Goal: Complete application form

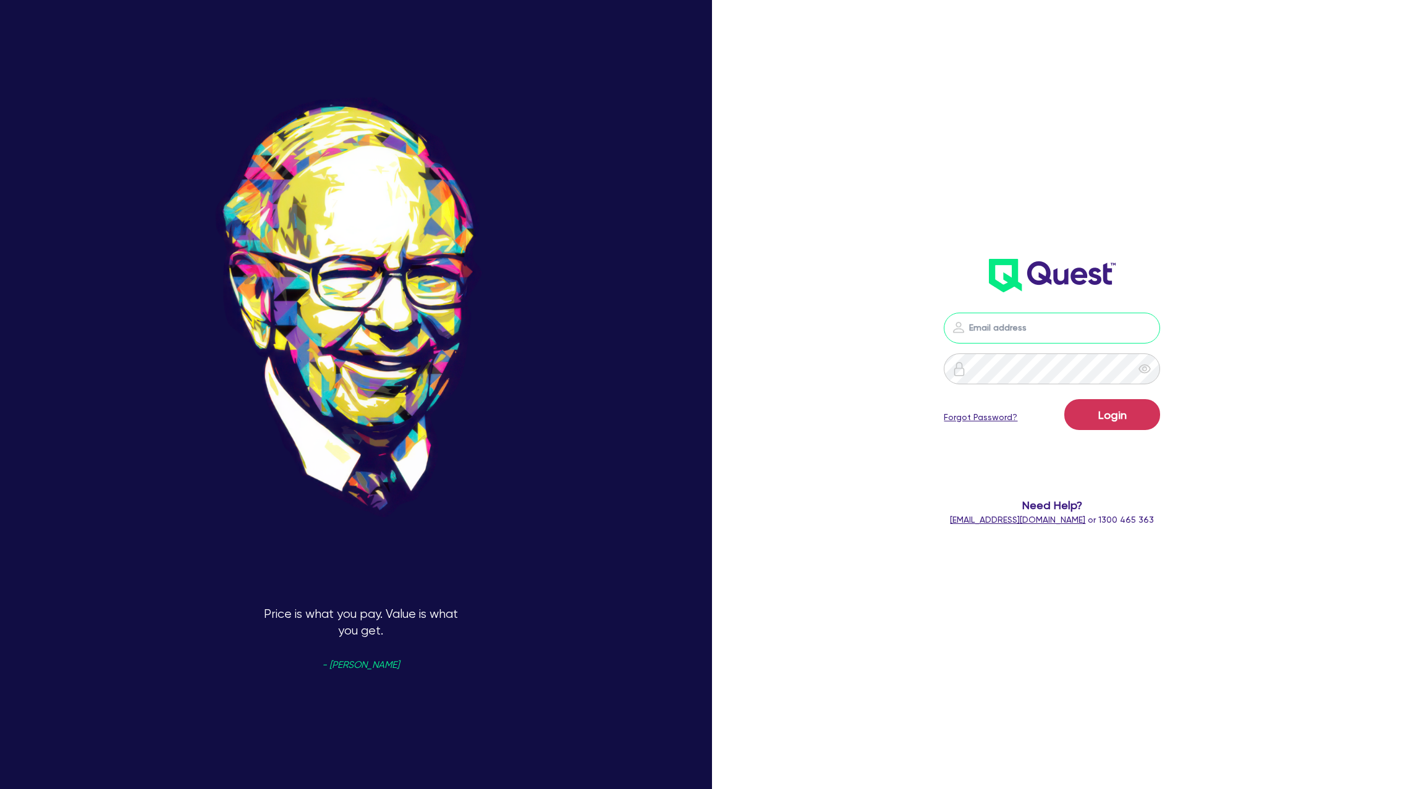
type input "[PERSON_NAME][EMAIL_ADDRESS][DOMAIN_NAME]"
click at [1122, 412] on button "Login" at bounding box center [1112, 414] width 96 height 31
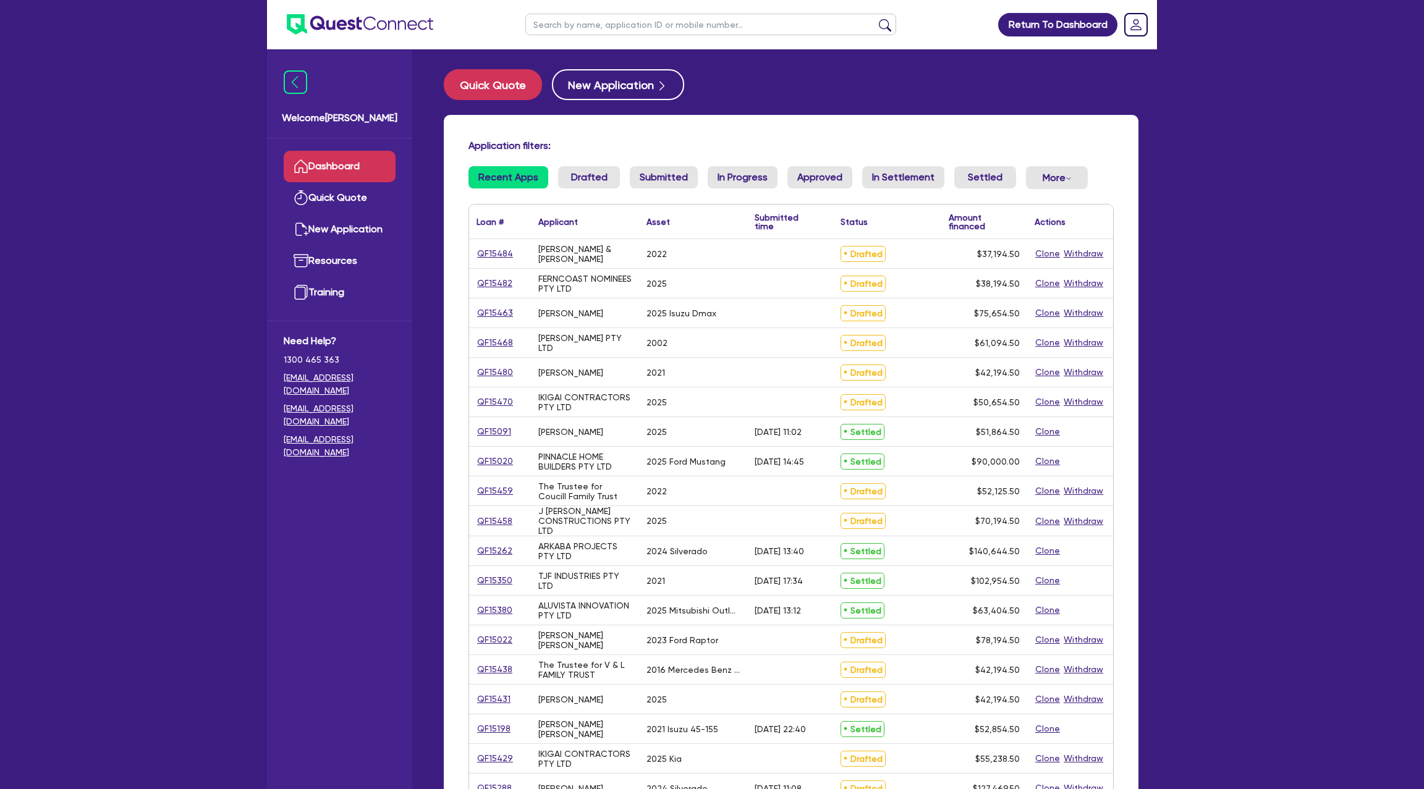
click at [651, 31] on input "text" at bounding box center [710, 25] width 371 height 22
type input "rach"
click at [875, 19] on button "submit" at bounding box center [885, 27] width 20 height 17
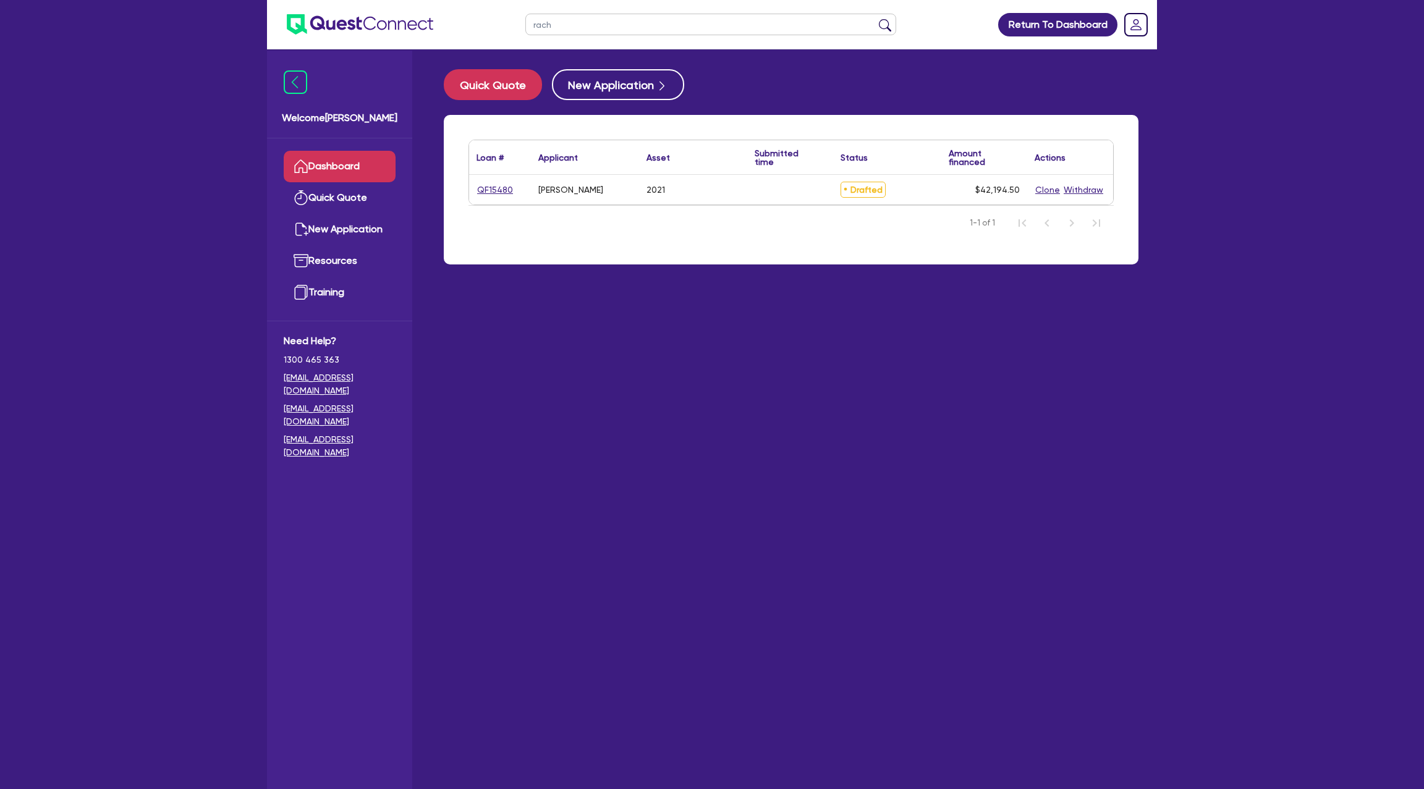
click at [492, 197] on div "QF15480" at bounding box center [500, 190] width 62 height 30
click at [488, 190] on link "QF15480" at bounding box center [494, 190] width 37 height 14
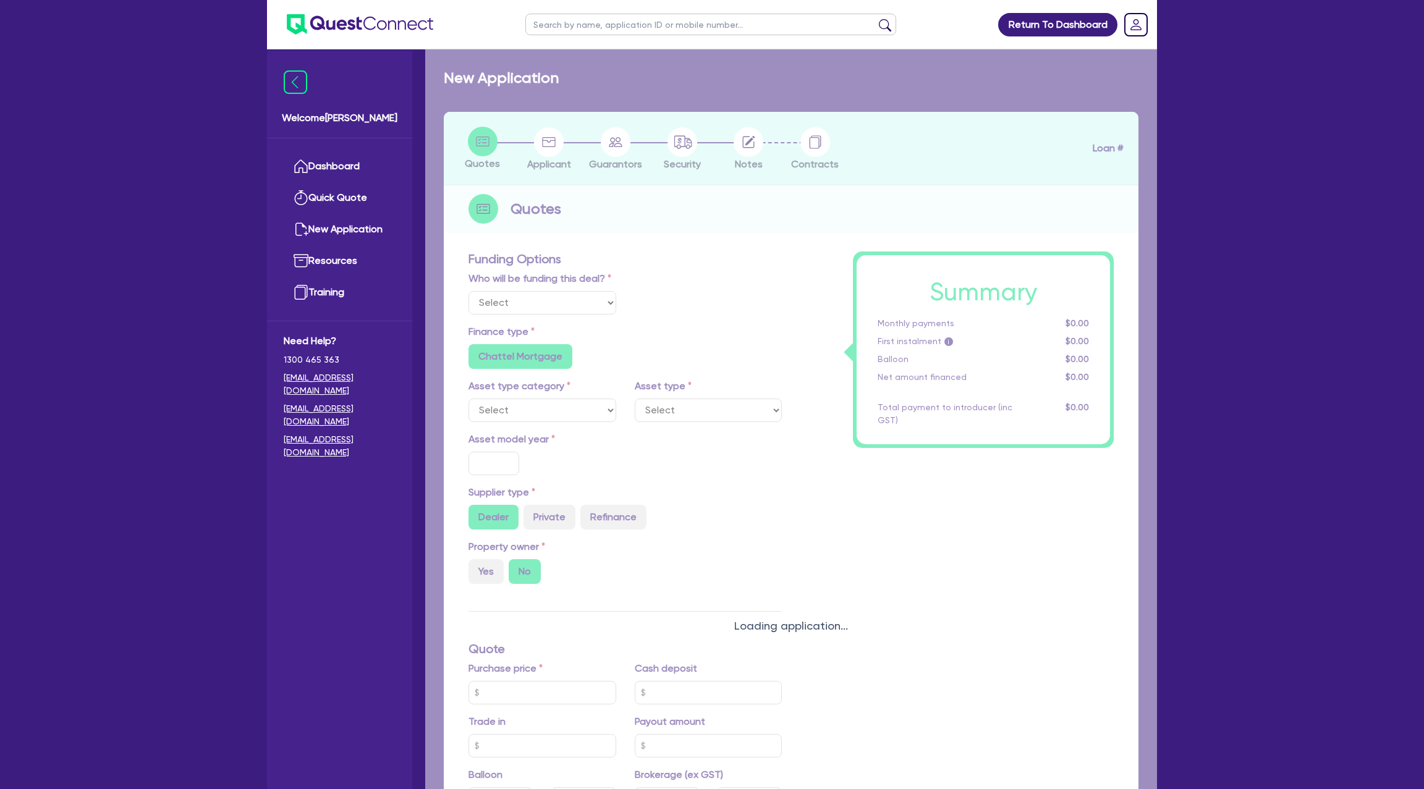
select select "Other"
select select "CARS_AND_LIGHT_TRUCKS"
type input "2021"
type input "46,000"
type input "13,000"
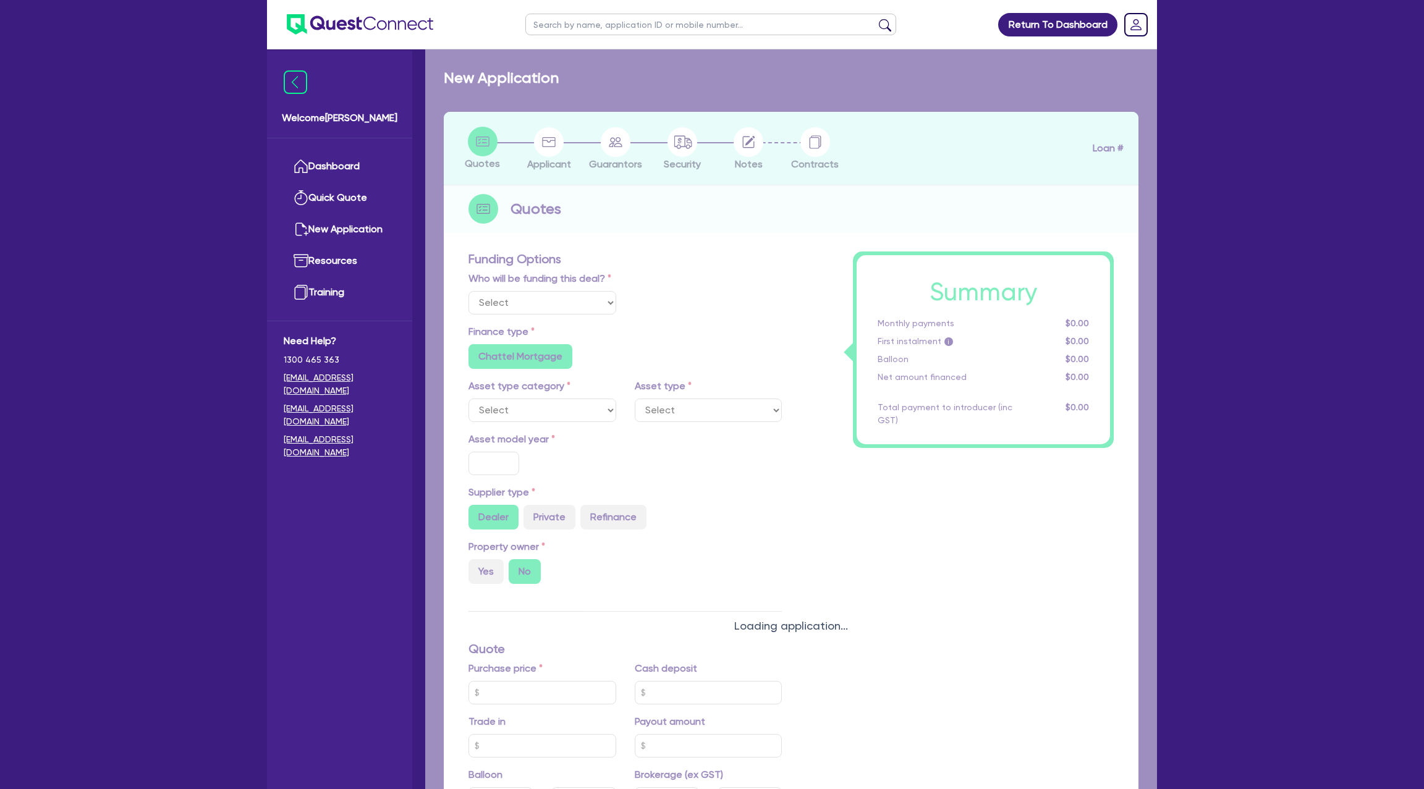
type input "7,000"
radio input "false"
type input "8.99"
type input "1,400"
radio input "true"
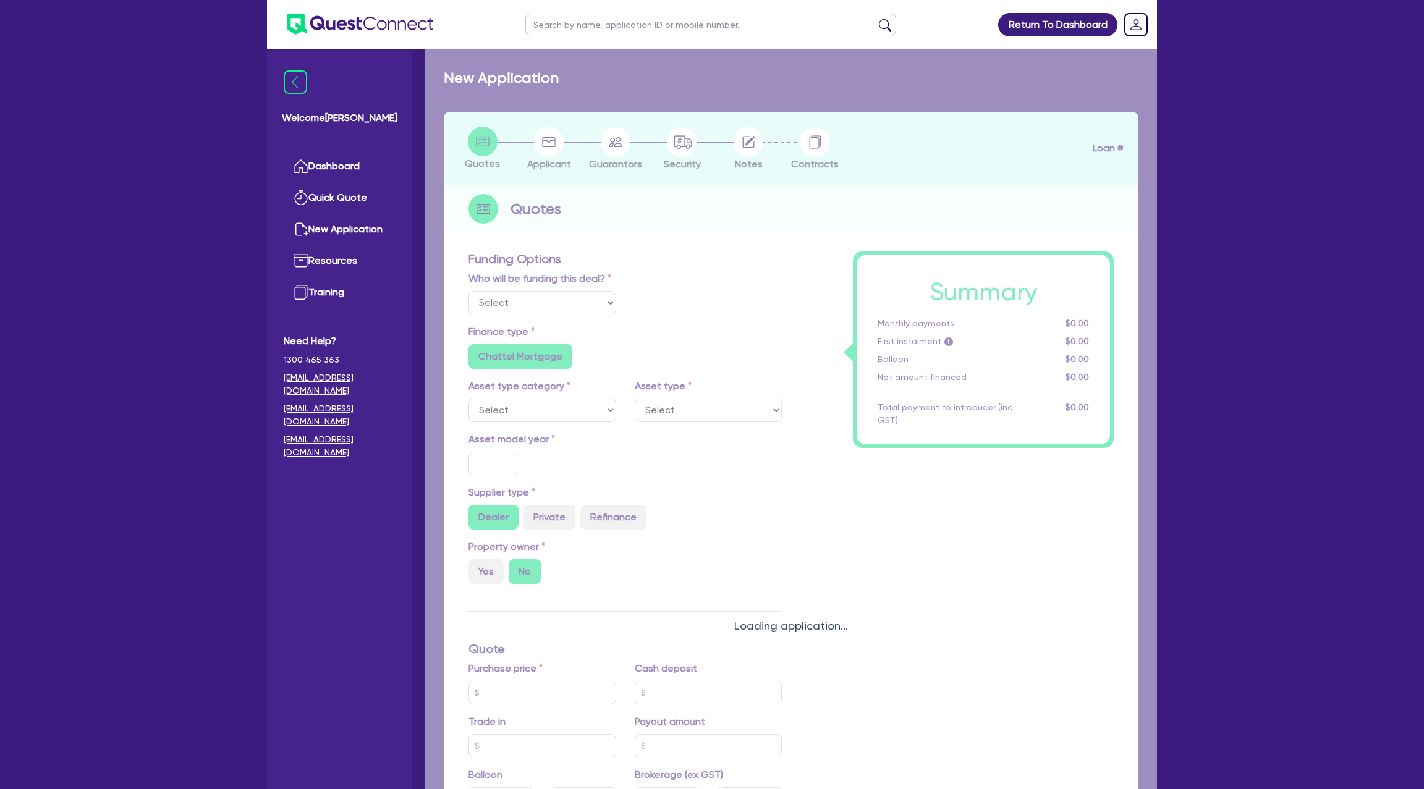
radio input "true"
select select "PASSENGER_VEHICLES"
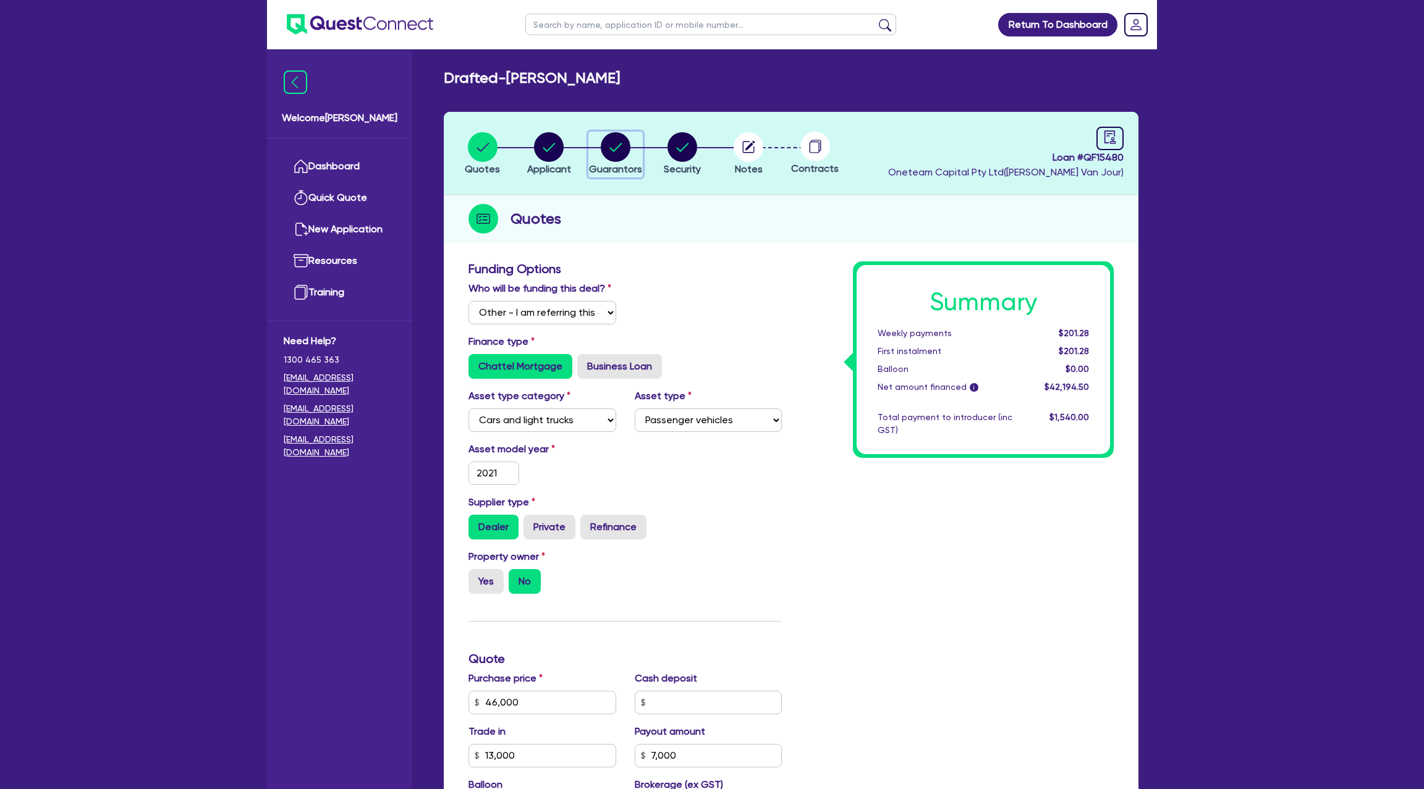
click at [617, 158] on circle "button" at bounding box center [616, 147] width 30 height 30
select select "MRS"
select select "[GEOGRAPHIC_DATA]"
select select "SINGLE"
select select "CASH"
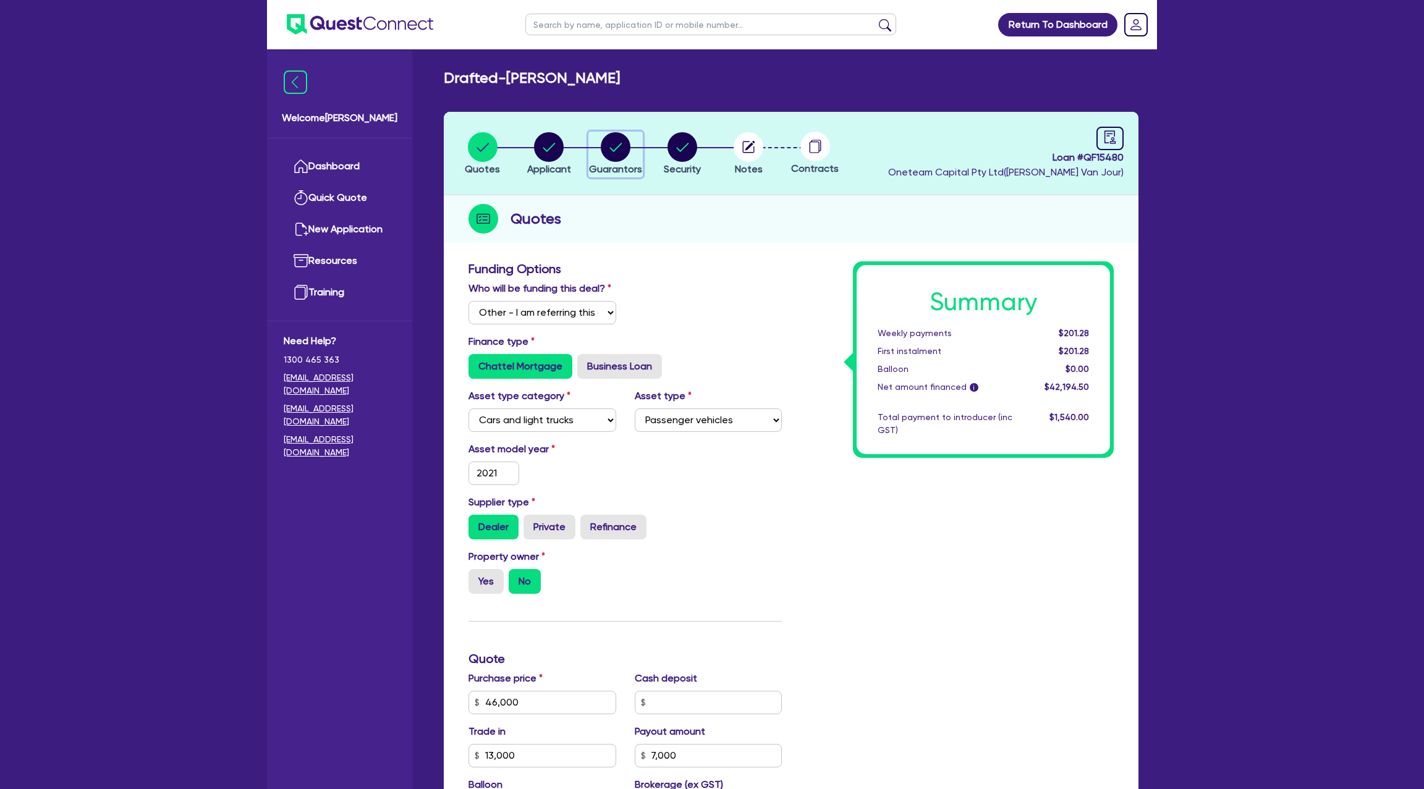
select select "VEHICLE"
select select "VEHICLE_LOAN"
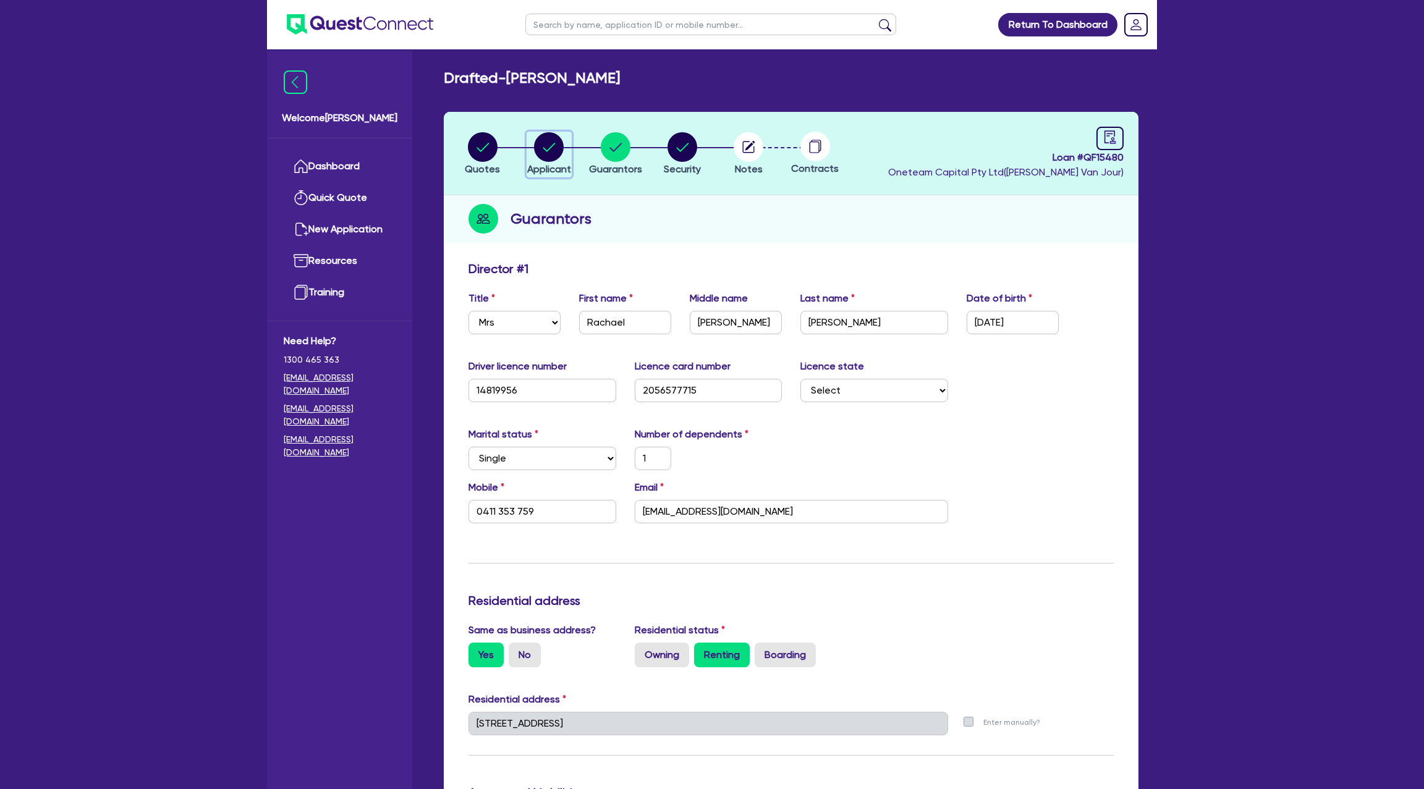
click at [549, 142] on circle "button" at bounding box center [549, 147] width 30 height 30
select select "SOLE_TRADER"
select select "TRANSPORT_WAREHOUSING"
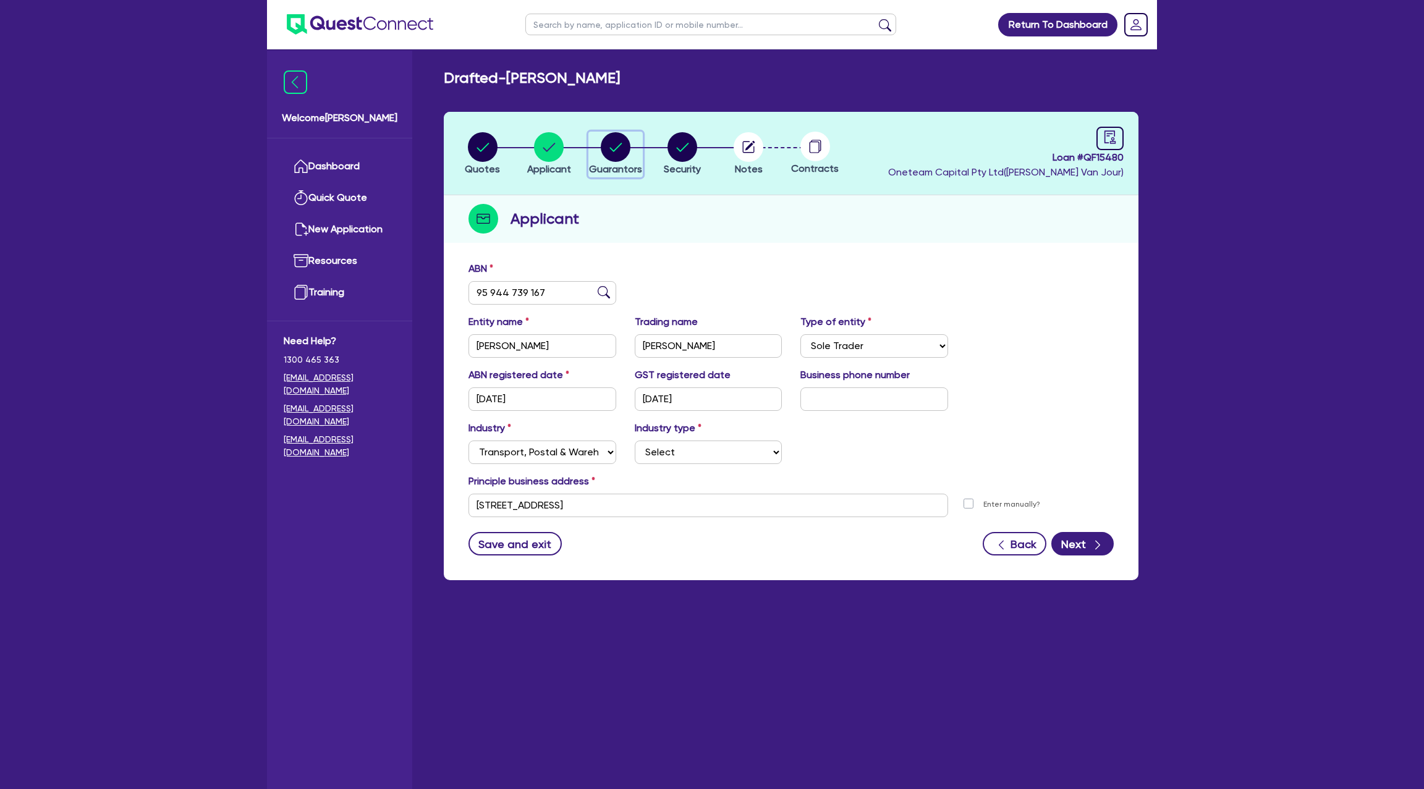
click at [619, 148] on circle "button" at bounding box center [616, 147] width 30 height 30
select select "MRS"
select select "[GEOGRAPHIC_DATA]"
select select "SINGLE"
select select "CASH"
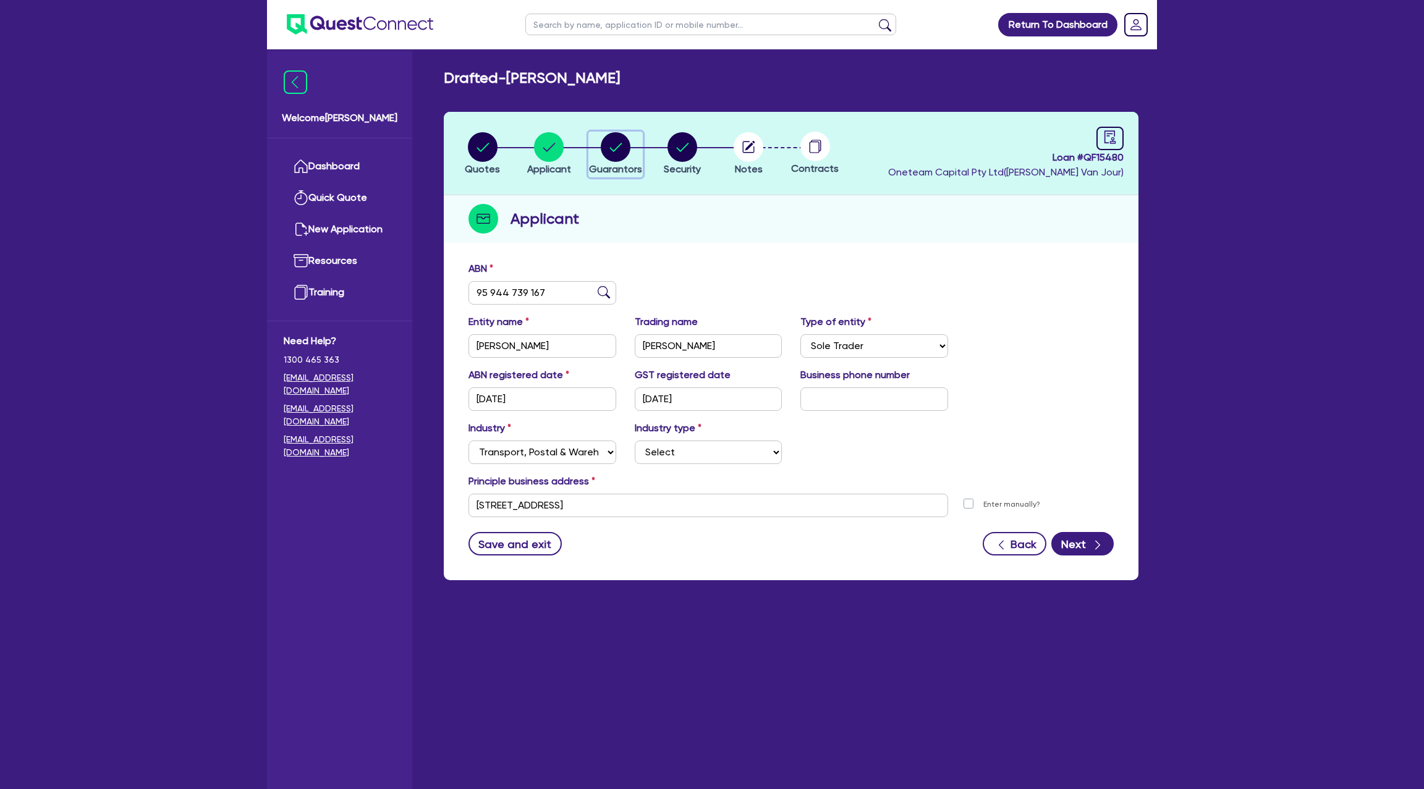
select select "VEHICLE"
select select "VEHICLE_LOAN"
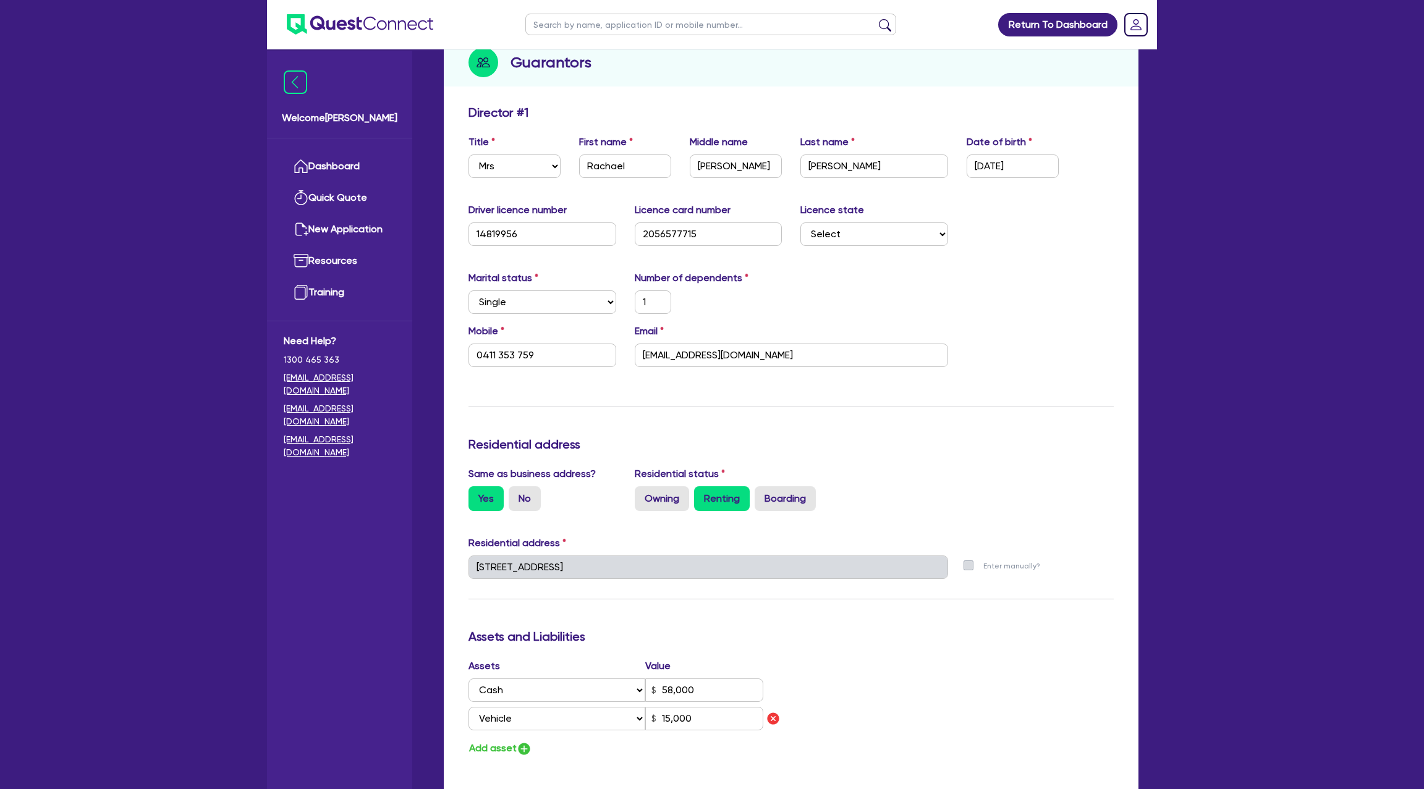
scroll to position [166, 0]
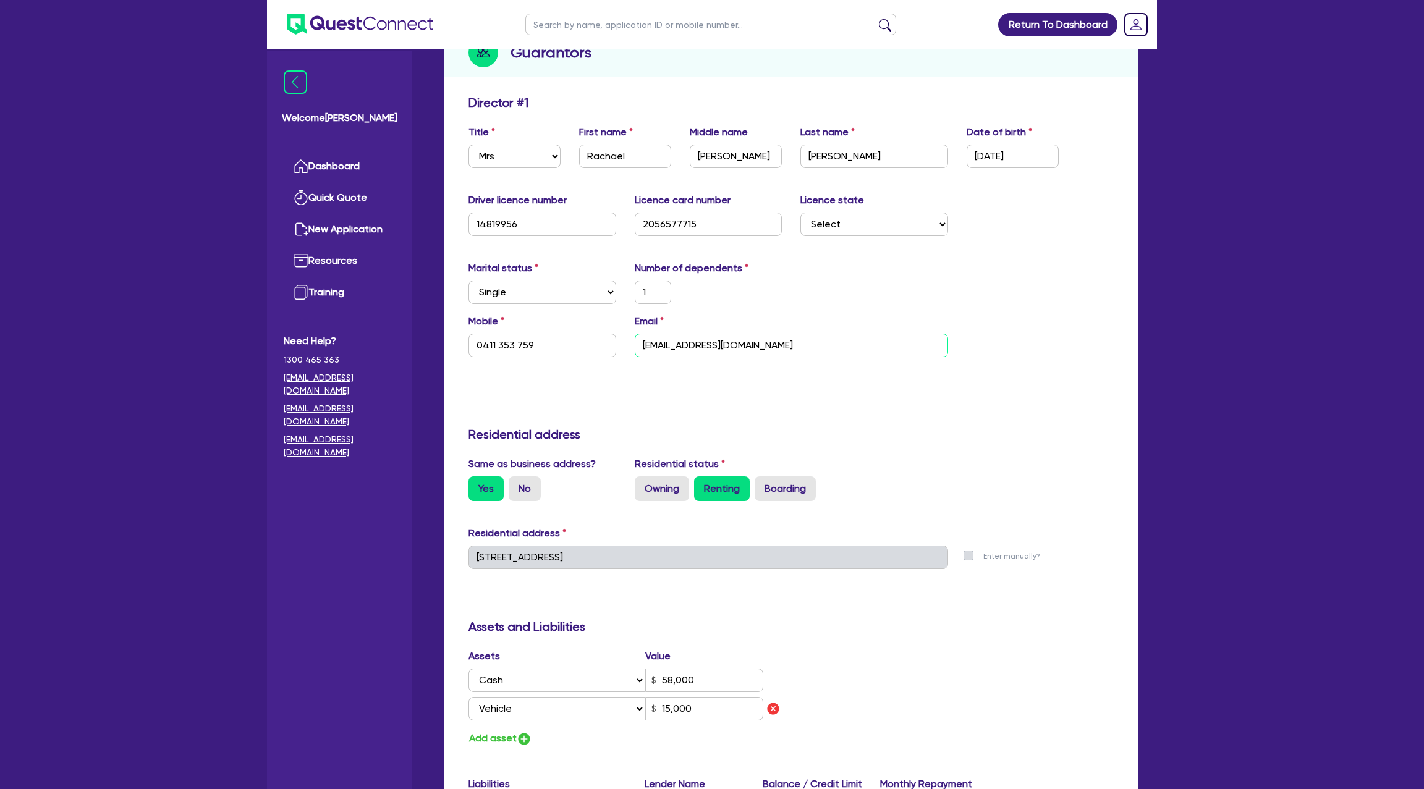
click at [694, 344] on input "[EMAIL_ADDRESS][DOMAIN_NAME]" at bounding box center [791, 345] width 313 height 23
click at [1030, 326] on div "Mobile [PHONE_NUMBER] Email [EMAIL_ADDRESS][DOMAIN_NAME]" at bounding box center [791, 340] width 664 height 53
